Goal: Information Seeking & Learning: Learn about a topic

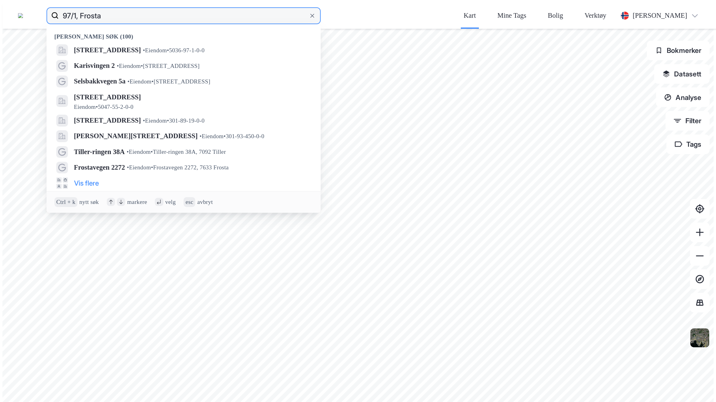
drag, startPoint x: 133, startPoint y: 9, endPoint x: 62, endPoint y: 6, distance: 72.0
click at [62, 6] on div "97/1, Frosta Nylige søk (100) Frostavegen 2272, 7633, FROSTA, FROSTA • Eiendom …" at bounding box center [360, 15] width 716 height 26
paste input "HAMMARVIKBAKKAN 11,"
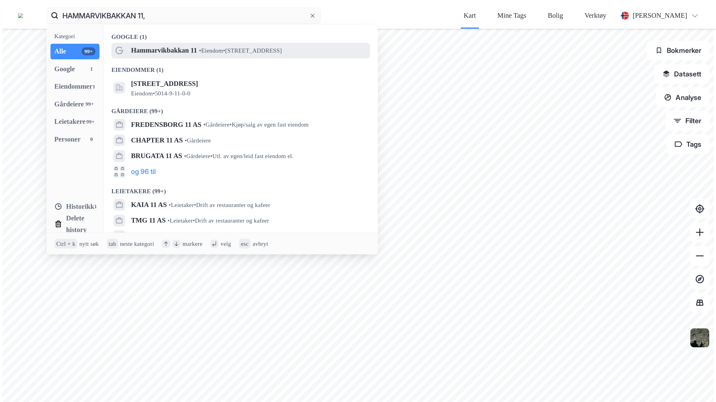
click at [232, 47] on span "• Eiendom • [STREET_ADDRESS]" at bounding box center [240, 51] width 83 height 8
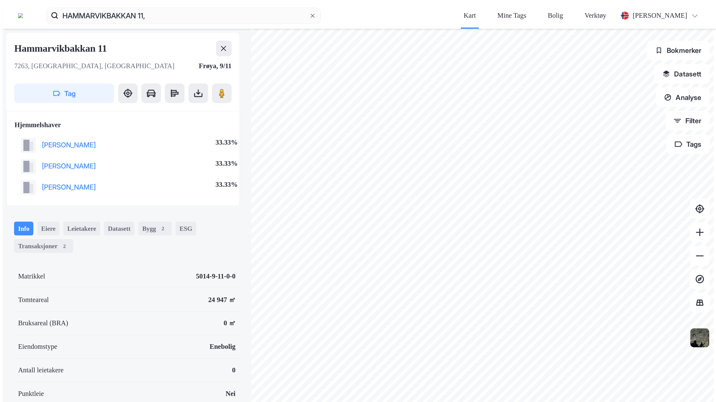
click at [703, 64] on button "Datasett" at bounding box center [681, 74] width 55 height 20
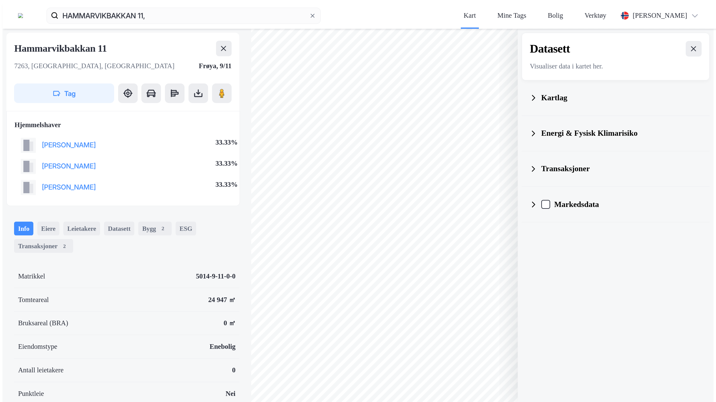
click at [606, 86] on div "Kartlag" at bounding box center [616, 98] width 172 height 24
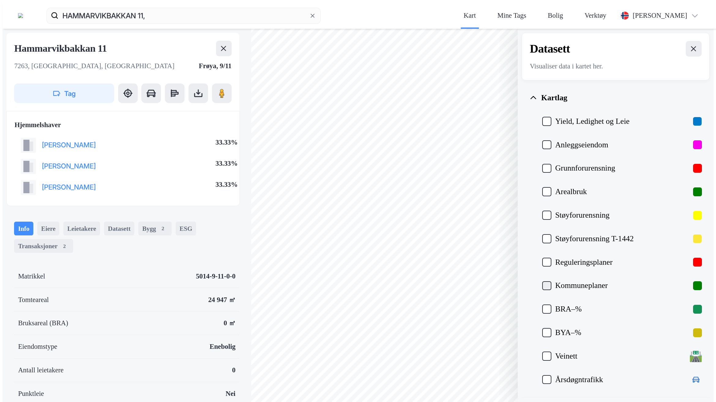
click at [550, 283] on icon at bounding box center [547, 286] width 7 height 7
click at [550, 261] on icon at bounding box center [547, 263] width 5 height 4
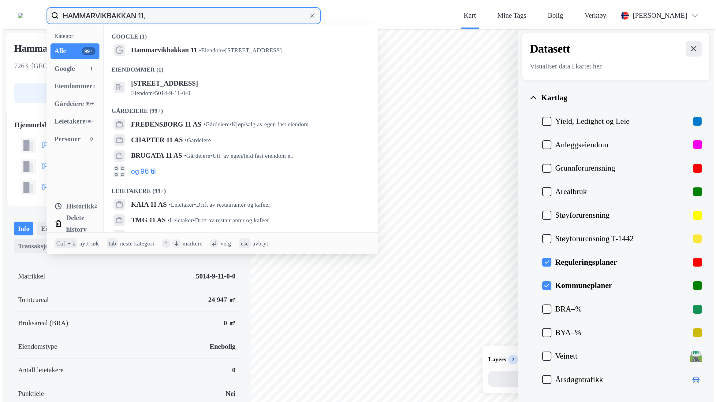
drag, startPoint x: 140, startPoint y: 7, endPoint x: 12, endPoint y: 6, distance: 128.2
click at [12, 6] on div "HAMMARVIKBAKKAN 11, Kategori Alle 99+ Google 1 Eiendommer 1 Gårdeiere 99+ Leiet…" at bounding box center [360, 15] width 716 height 26
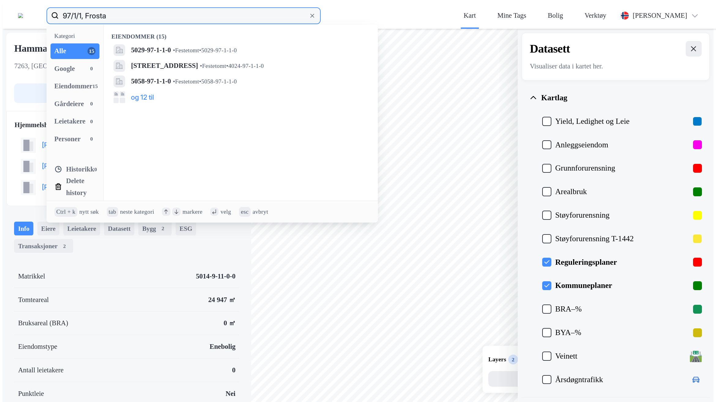
type input "97/1/1, Frosta"
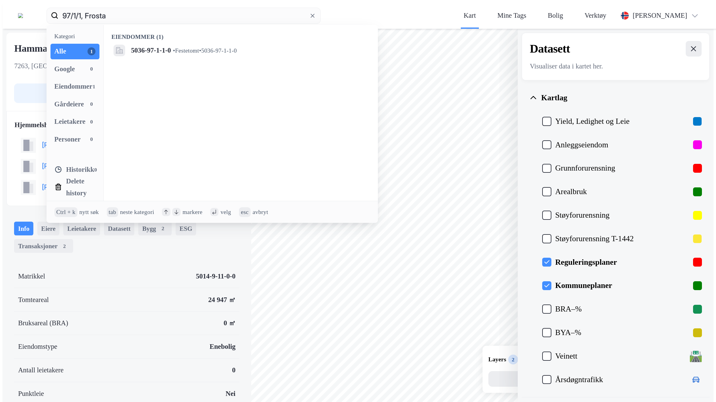
click at [57, 367] on div "Hammarvikbakkan 11 7263, [GEOGRAPHIC_DATA], [GEOGRAPHIC_DATA], 9/11 Tag Hjemmel…" at bounding box center [126, 223] width 249 height 388
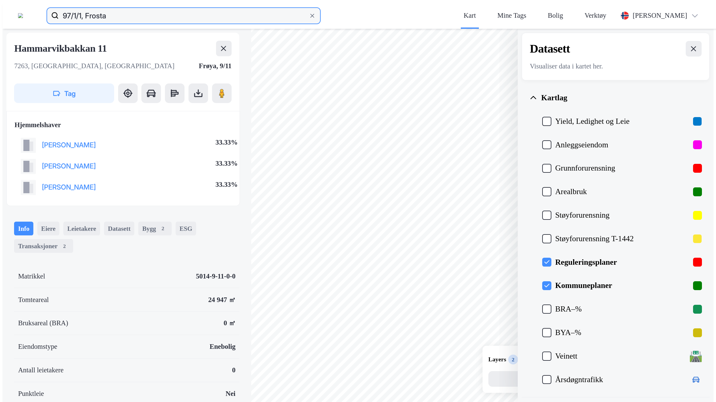
click at [164, 9] on input "97/1/1, Frosta" at bounding box center [183, 16] width 249 height 20
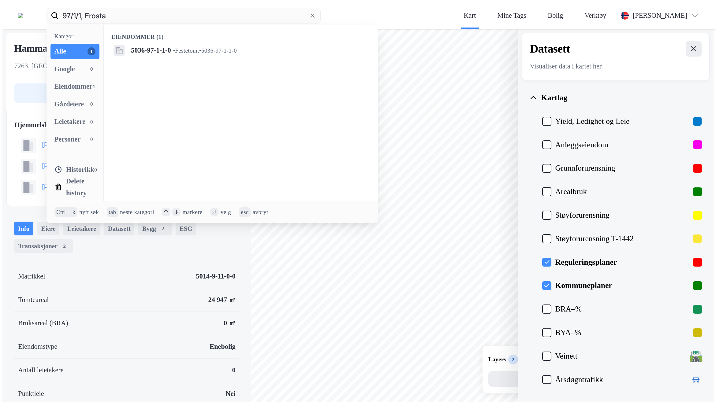
click at [368, 9] on div "Kart Mine Tags Bolig Verktøy" at bounding box center [492, 15] width 249 height 26
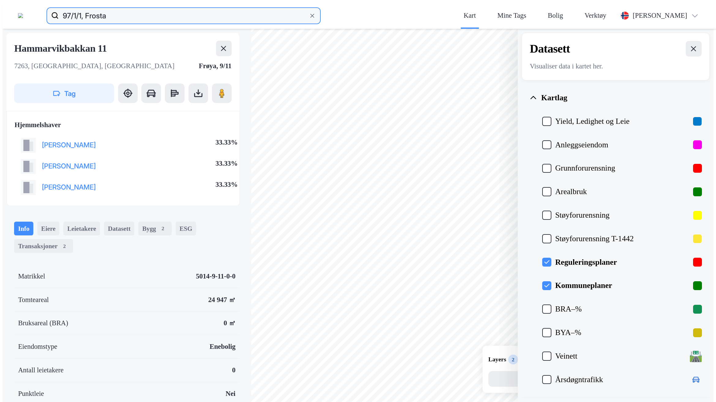
click at [208, 6] on input "97/1/1, Frosta" at bounding box center [183, 16] width 249 height 20
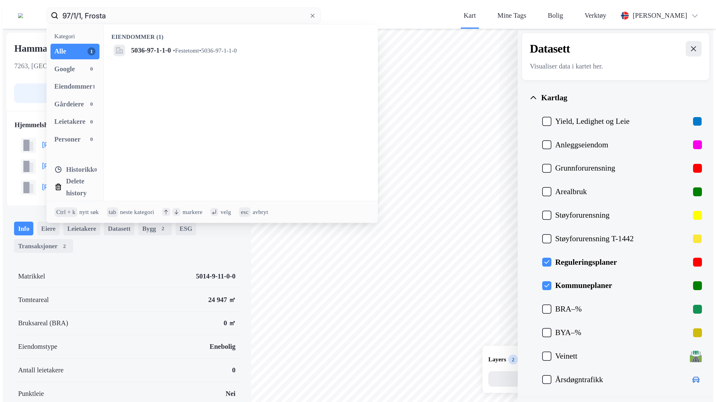
click at [256, 6] on div "97/1/1, Frosta Kategori Alle 1 Google 0 Eiendommer 1 Gårdeiere 0 Leietakere 0 P…" at bounding box center [360, 15] width 716 height 26
